Goal: Navigation & Orientation: Find specific page/section

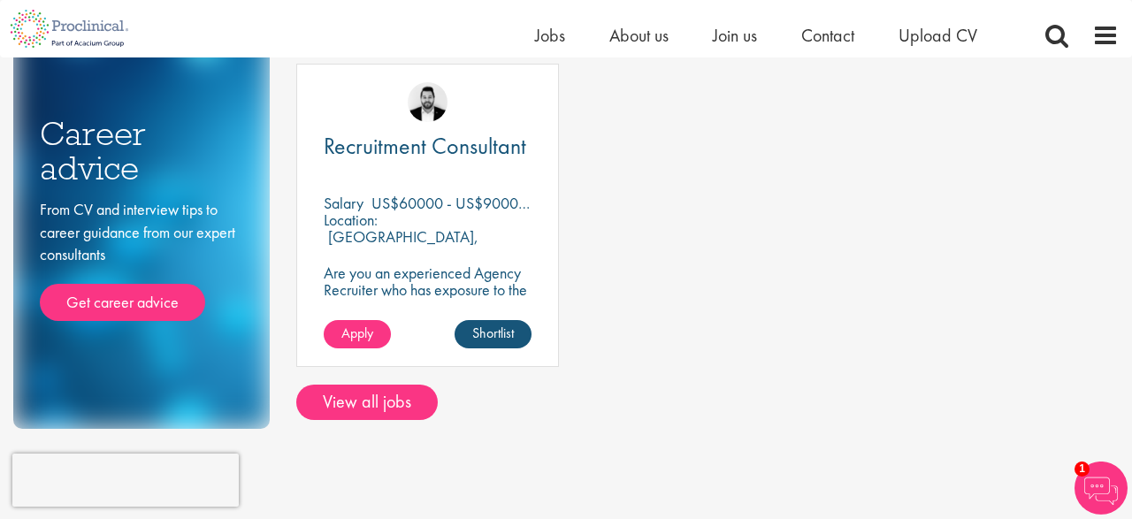
scroll to position [302, 0]
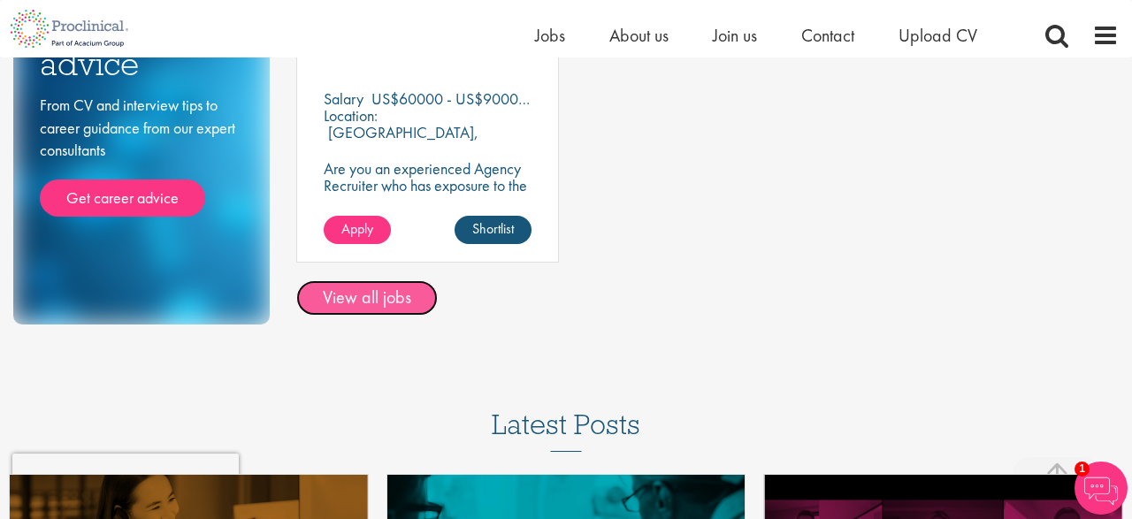
click at [356, 311] on link "View all jobs" at bounding box center [367, 297] width 142 height 35
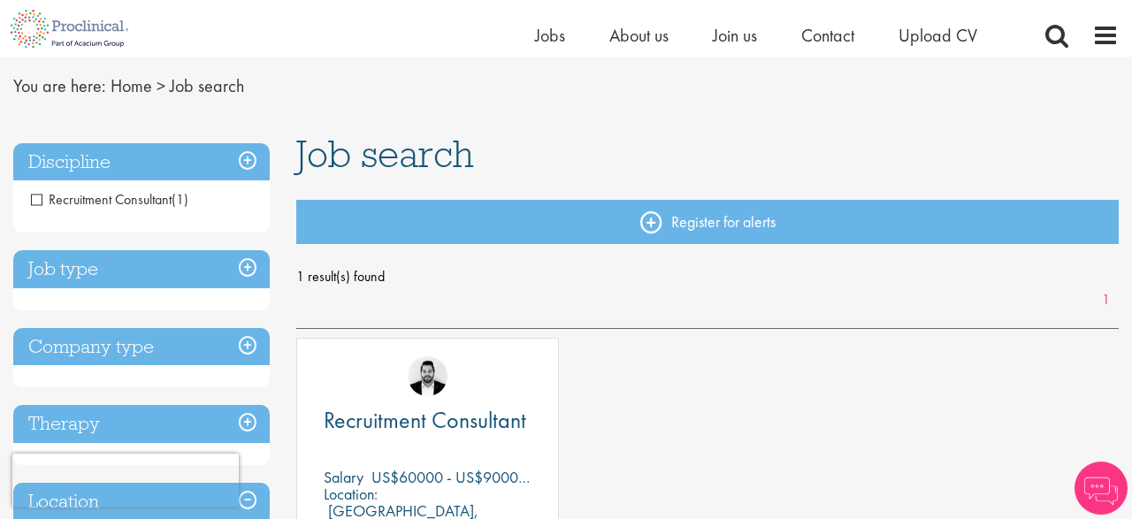
scroll to position [55, 0]
click at [250, 272] on h3 "Job type" at bounding box center [141, 269] width 257 height 38
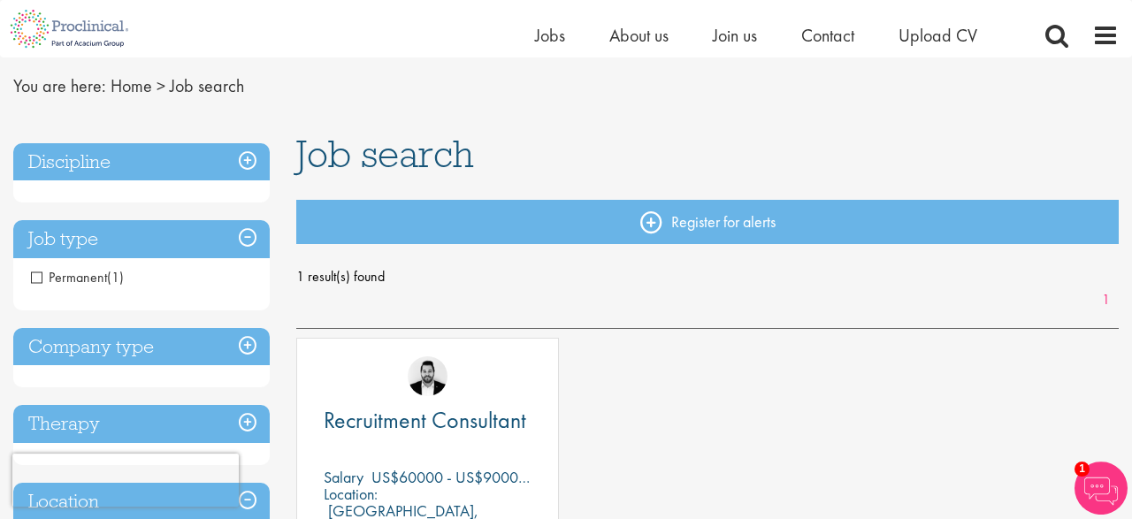
click at [99, 277] on span "Permanent" at bounding box center [69, 277] width 76 height 19
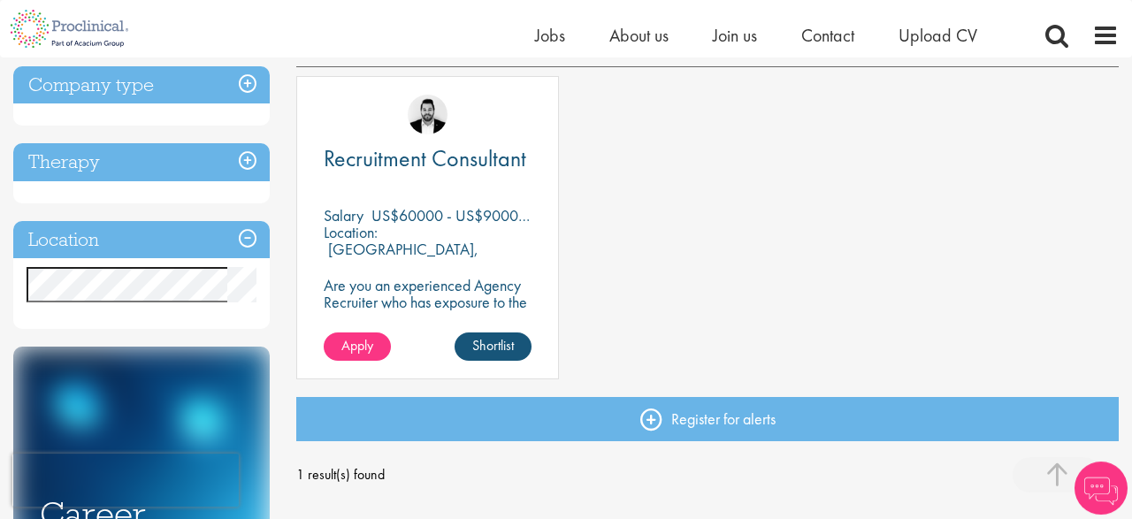
scroll to position [317, 0]
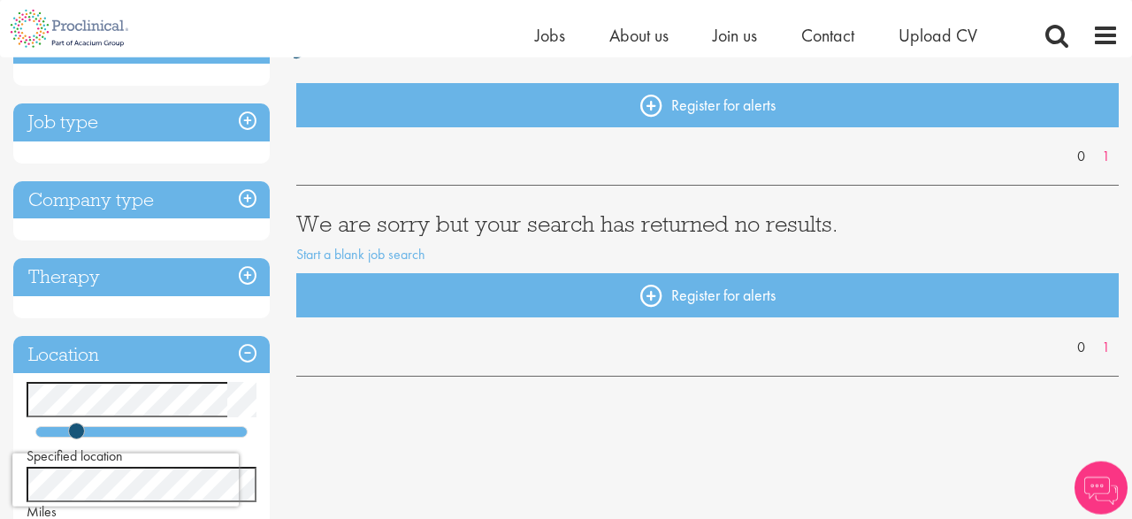
scroll to position [174, 0]
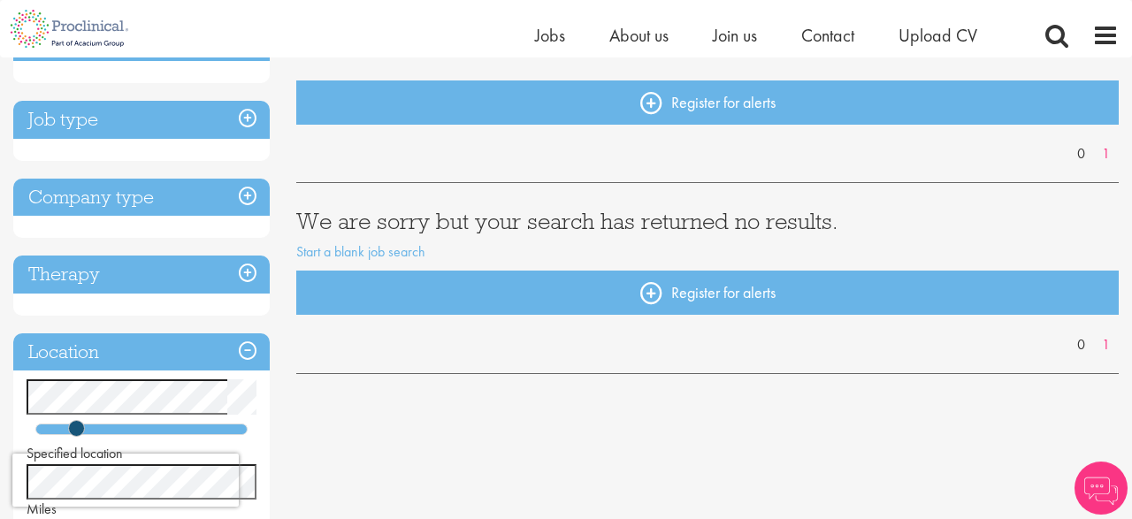
click at [245, 115] on h3 "Job type" at bounding box center [141, 120] width 257 height 38
click at [82, 118] on h3 "Job type" at bounding box center [141, 120] width 257 height 38
click at [252, 197] on h3 "Company type" at bounding box center [141, 198] width 257 height 38
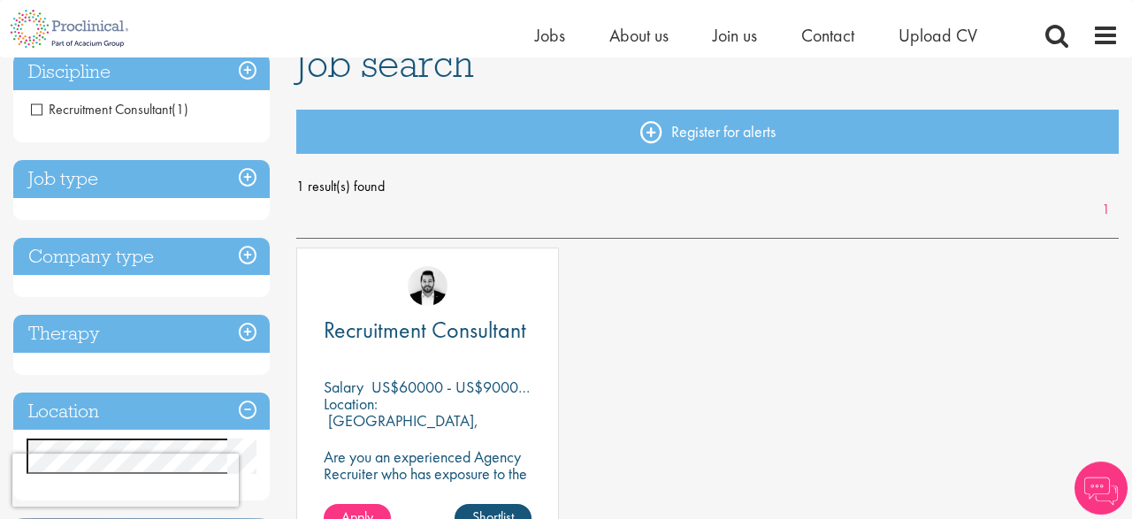
scroll to position [165, 0]
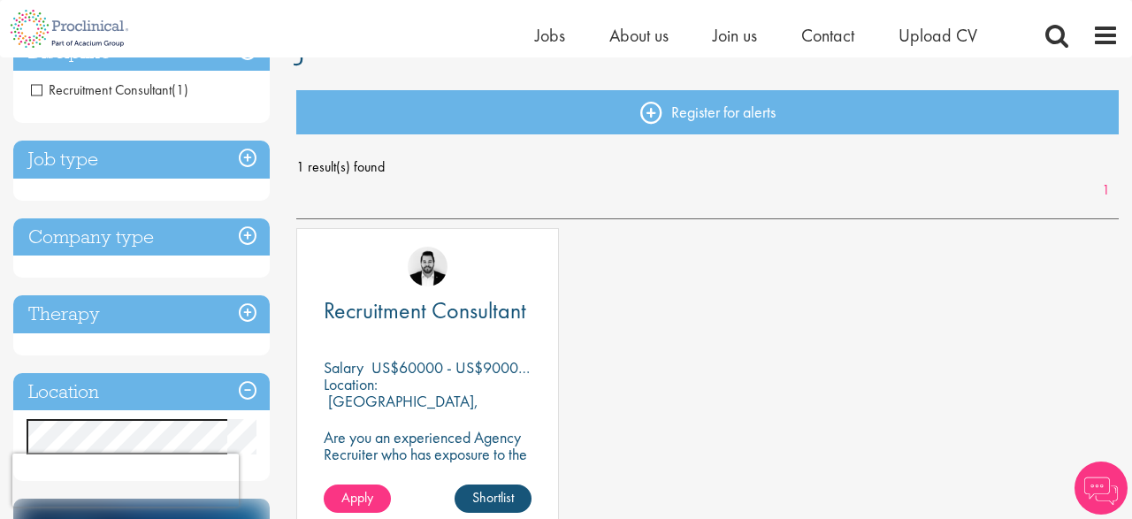
click at [247, 155] on h3 "Job type" at bounding box center [141, 160] width 257 height 38
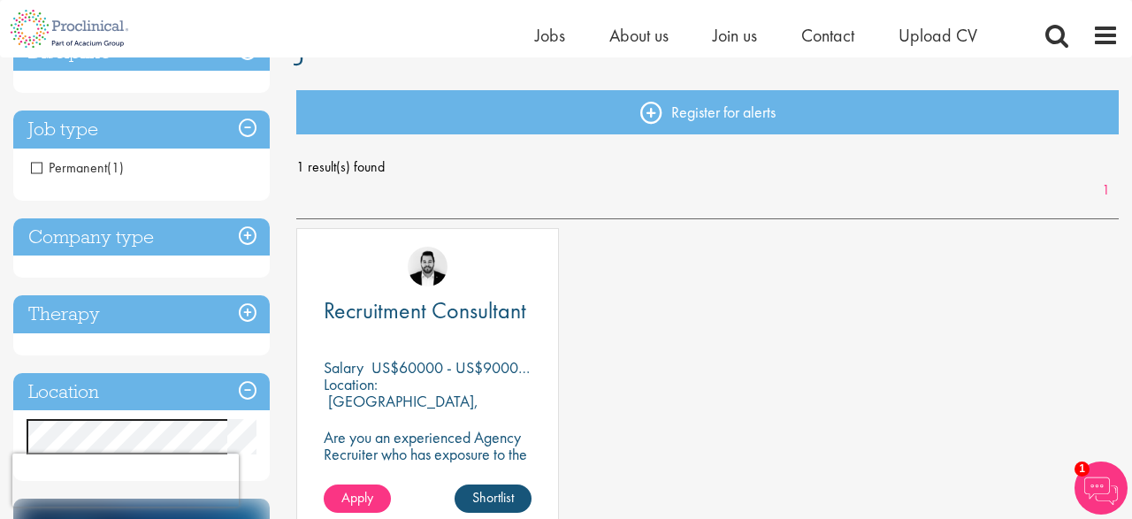
click at [255, 243] on h3 "Company type" at bounding box center [141, 237] width 257 height 38
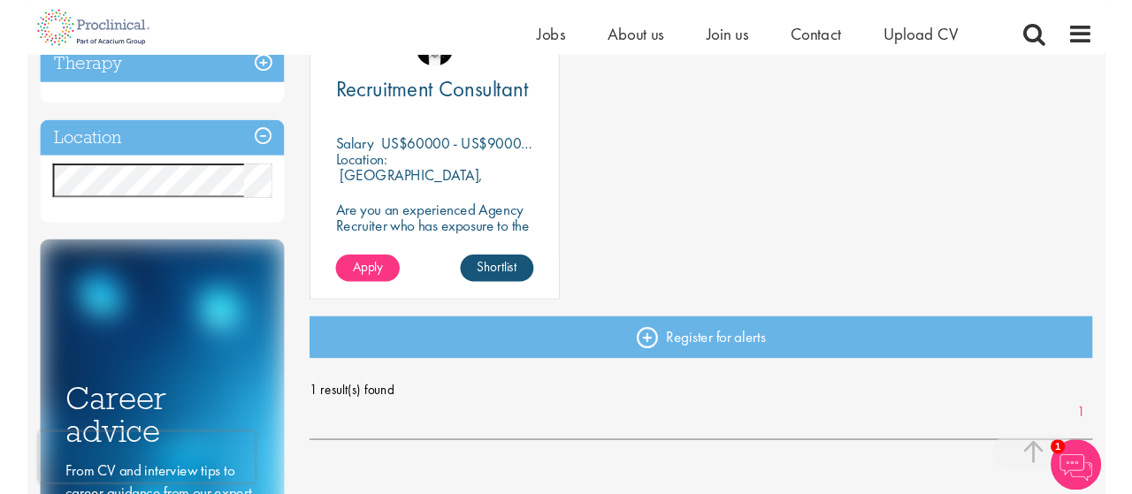
scroll to position [382, 0]
